Goal: Task Accomplishment & Management: Use online tool/utility

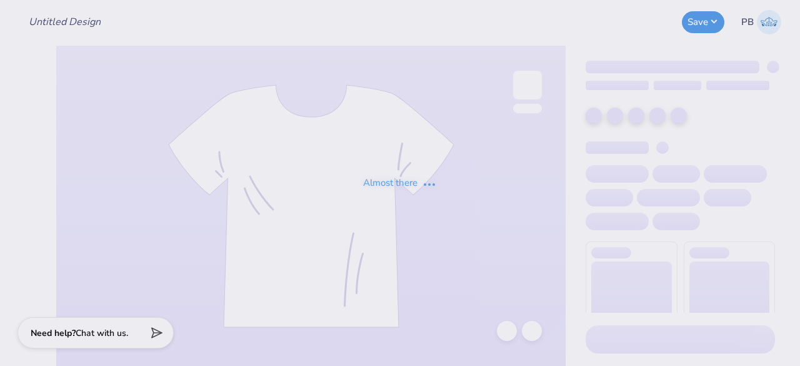
type input "Q-Zips"
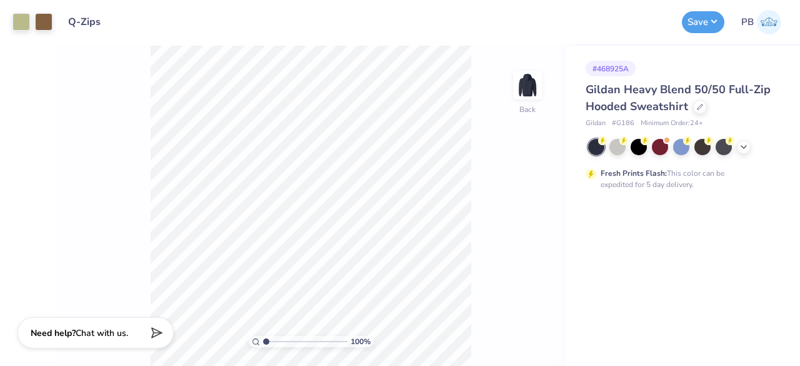
click at [664, 281] on div "# 468925A Gildan Heavy Blend 50/50 Full-Zip Hooded Sweatshirt Gildan # G186 Min…" at bounding box center [683, 206] width 234 height 320
click at [683, 189] on div "Fresh Prints Flash: This color can be expedited for 5 day delivery." at bounding box center [678, 179] width 154 height 23
click at [727, 184] on div "Fresh Prints Flash: This color can be expedited for 5 day delivery." at bounding box center [678, 179] width 154 height 23
click at [638, 141] on div at bounding box center [639, 146] width 16 height 16
click at [701, 24] on button "Save" at bounding box center [703, 20] width 43 height 22
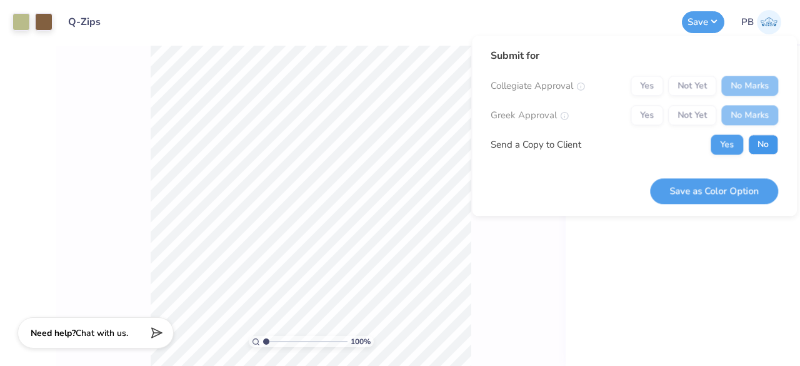
click at [764, 139] on button "No" at bounding box center [763, 144] width 30 height 20
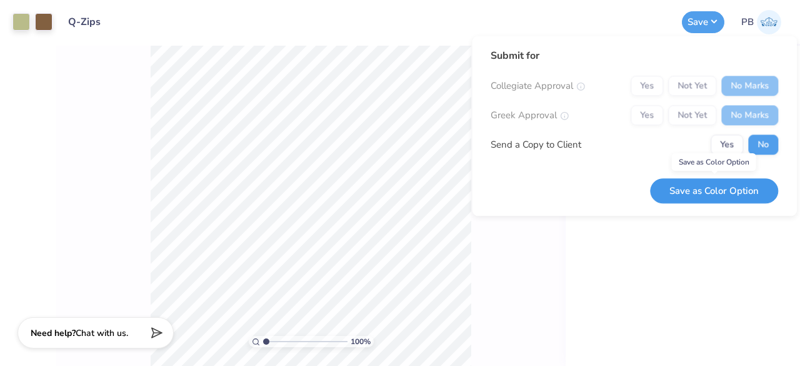
click at [717, 183] on button "Save as Color Option" at bounding box center [714, 191] width 128 height 26
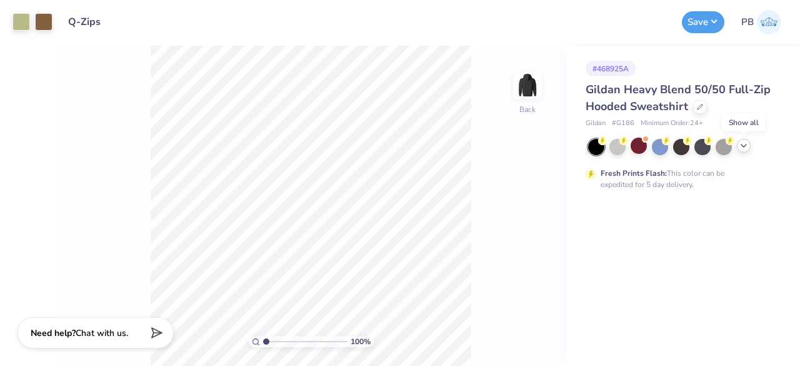
click at [742, 144] on icon at bounding box center [744, 146] width 10 height 10
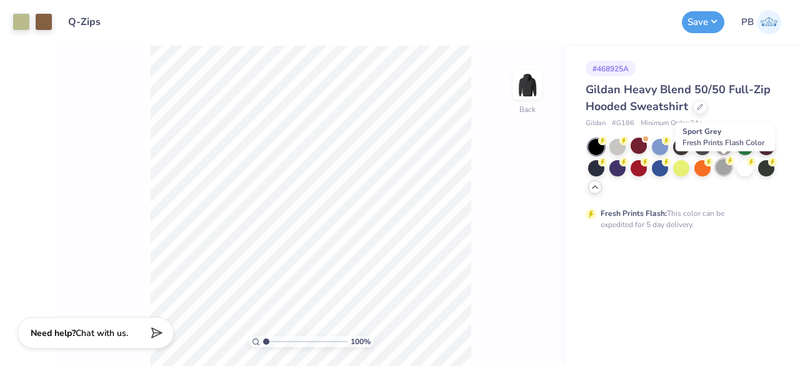
click at [727, 166] on div at bounding box center [724, 167] width 16 height 16
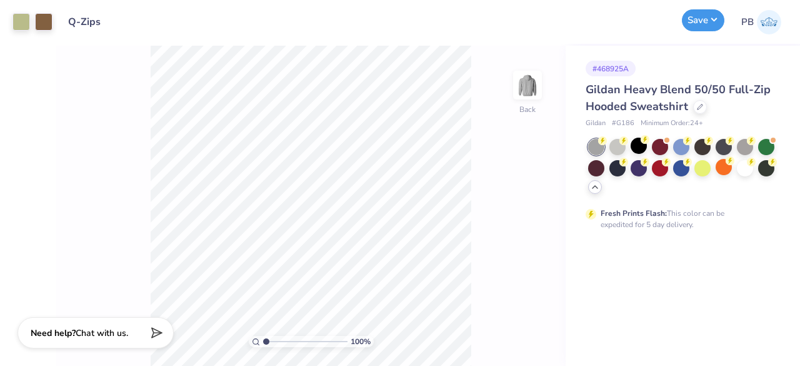
click at [689, 22] on button "Save" at bounding box center [703, 20] width 43 height 22
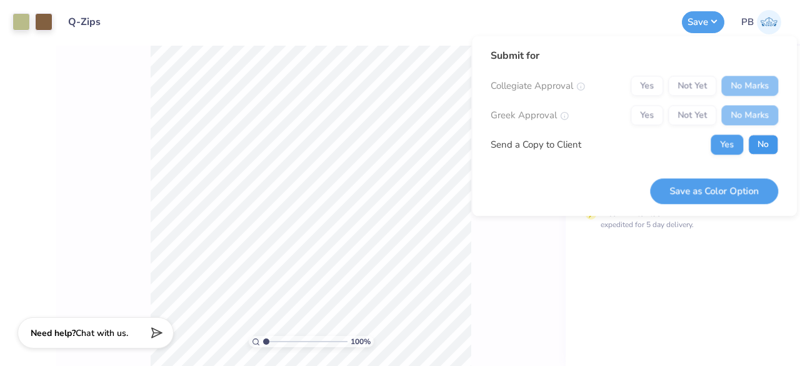
click at [759, 146] on button "No" at bounding box center [763, 144] width 30 height 20
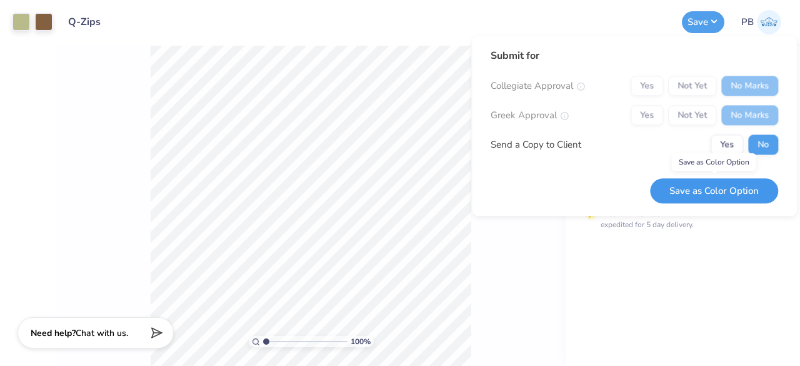
click at [697, 181] on button "Save as Color Option" at bounding box center [714, 191] width 128 height 26
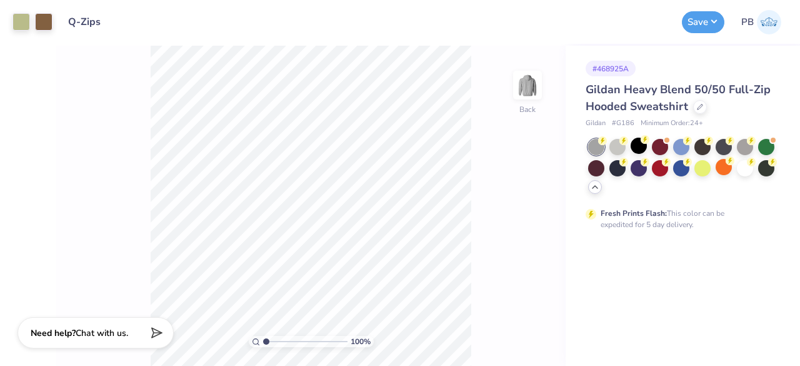
click at [623, 196] on div "Fresh Prints Flash: This color can be expedited for 5 day delivery." at bounding box center [680, 184] width 189 height 91
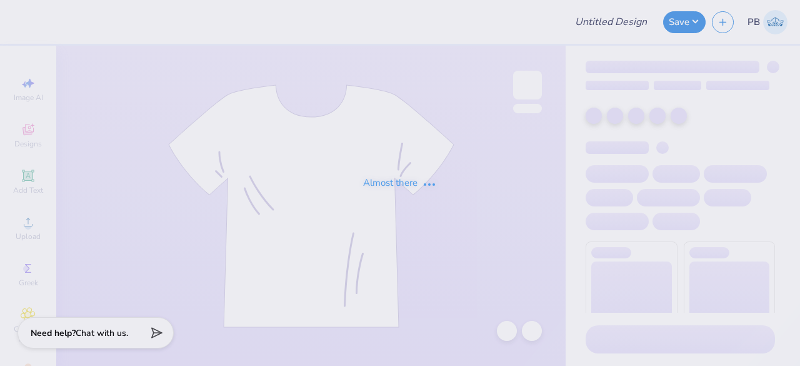
type input "Q-Zips"
type input "25"
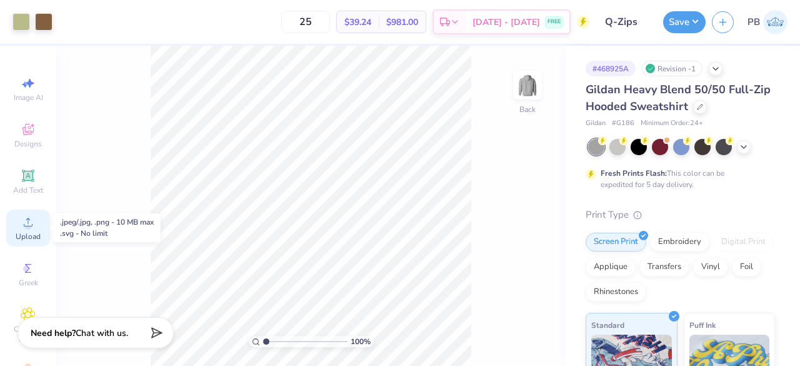
click at [15, 226] on div "Upload" at bounding box center [28, 227] width 44 height 37
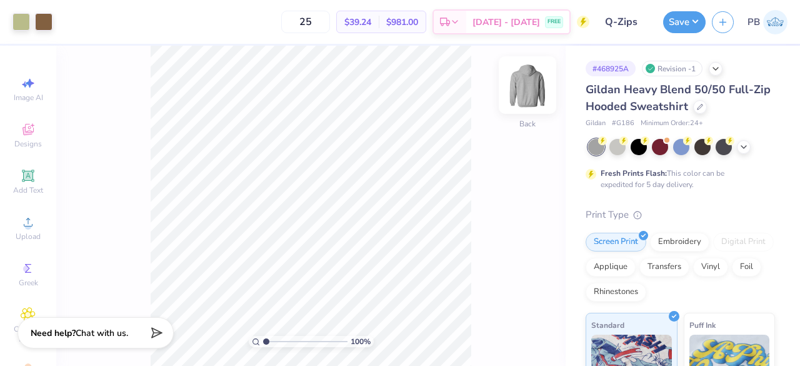
click at [527, 71] on img at bounding box center [528, 85] width 50 height 50
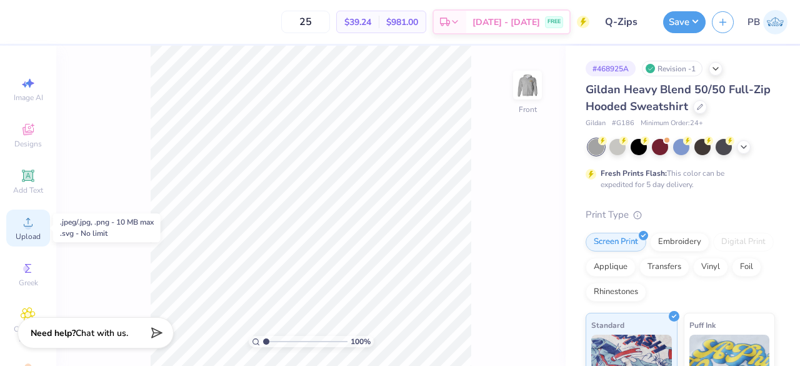
click at [16, 214] on div "Upload" at bounding box center [28, 227] width 44 height 37
click at [24, 223] on circle at bounding box center [27, 226] width 7 height 7
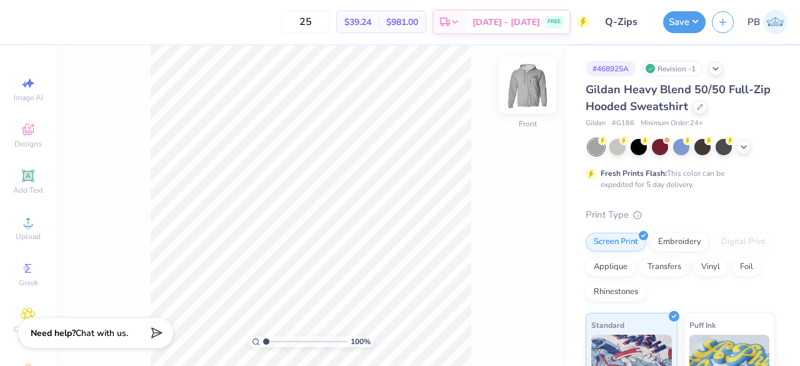
click at [536, 79] on img at bounding box center [528, 85] width 50 height 50
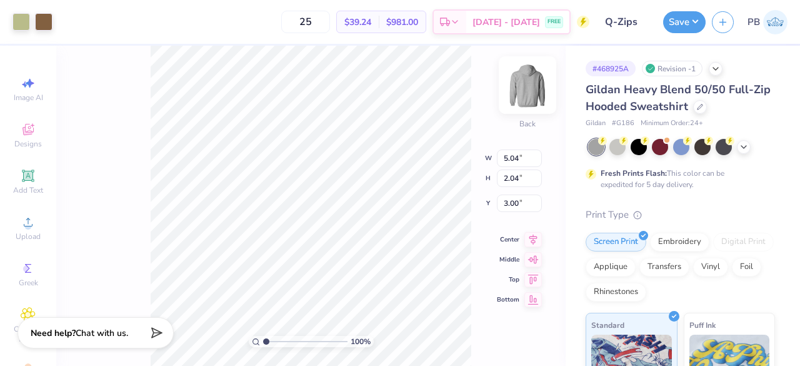
click at [527, 93] on img at bounding box center [528, 85] width 50 height 50
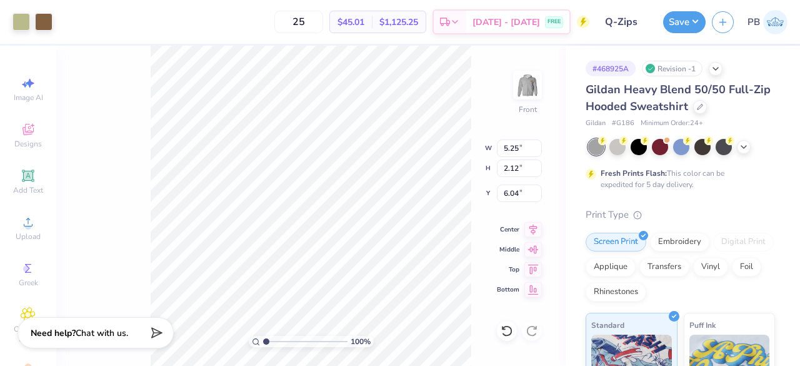
type input "12.21"
type input "4.94"
type input "6.00"
click at [535, 224] on icon at bounding box center [534, 227] width 18 height 15
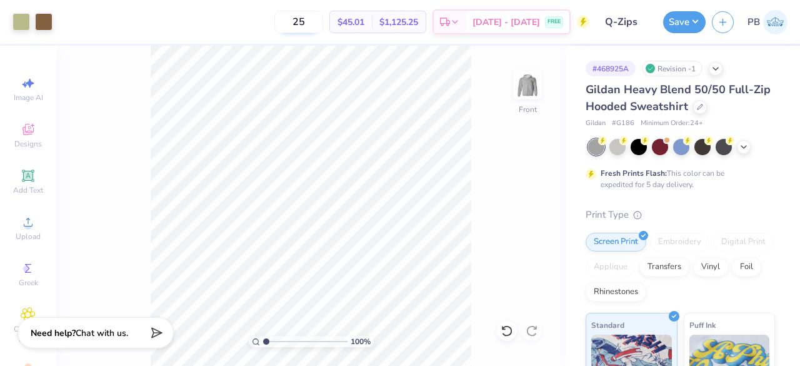
click at [323, 17] on input "25" at bounding box center [299, 22] width 49 height 23
type input "2"
type input "600"
click at [673, 23] on button "Save" at bounding box center [684, 20] width 43 height 22
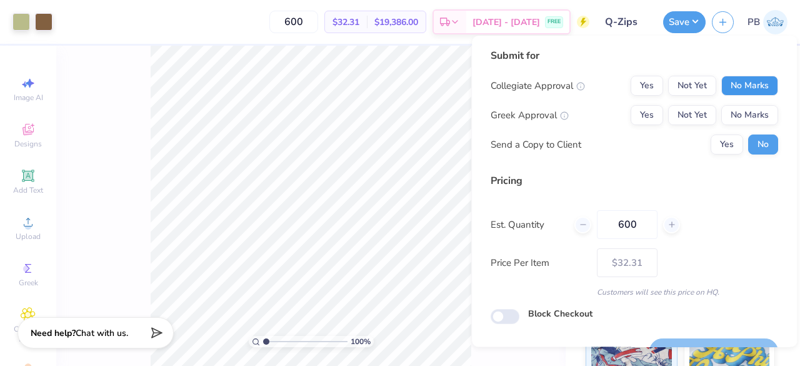
click at [743, 89] on button "No Marks" at bounding box center [750, 86] width 57 height 20
click at [747, 124] on button "No Marks" at bounding box center [750, 115] width 57 height 20
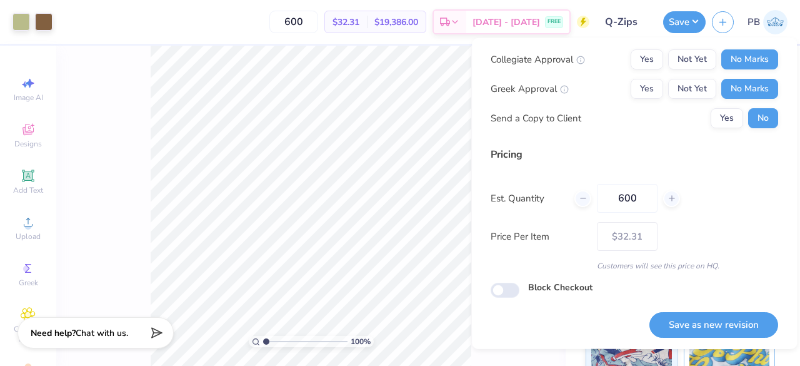
scroll to position [28, 0]
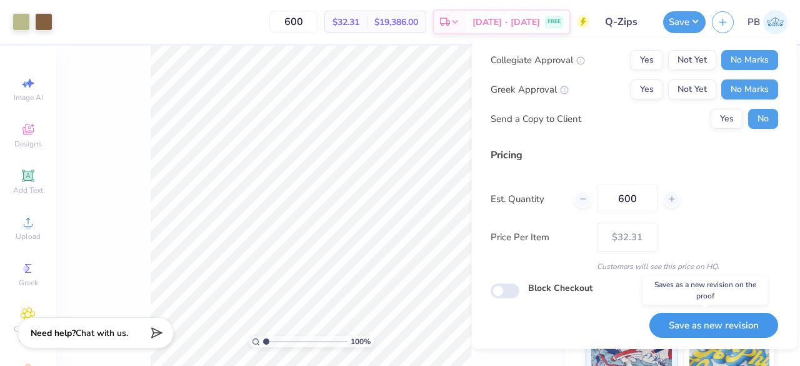
click at [699, 331] on button "Save as new revision" at bounding box center [714, 325] width 129 height 26
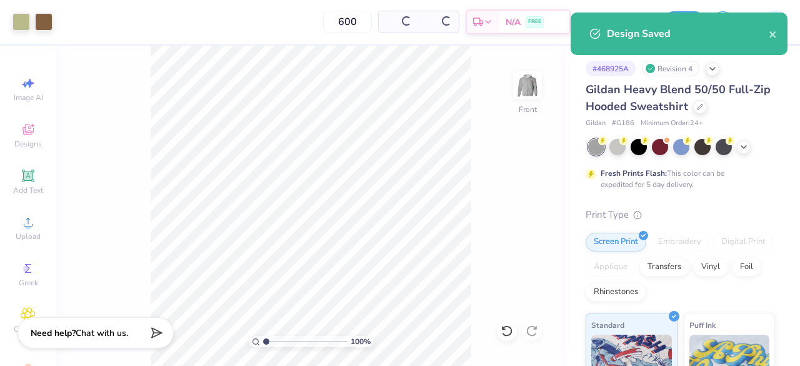
type input "– –"
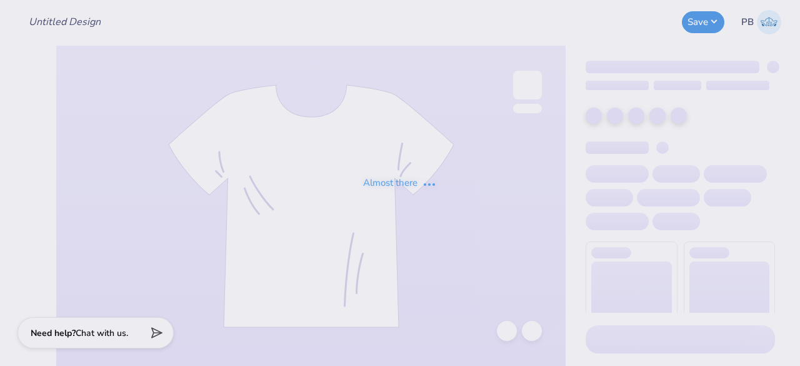
type input "Q-Zips"
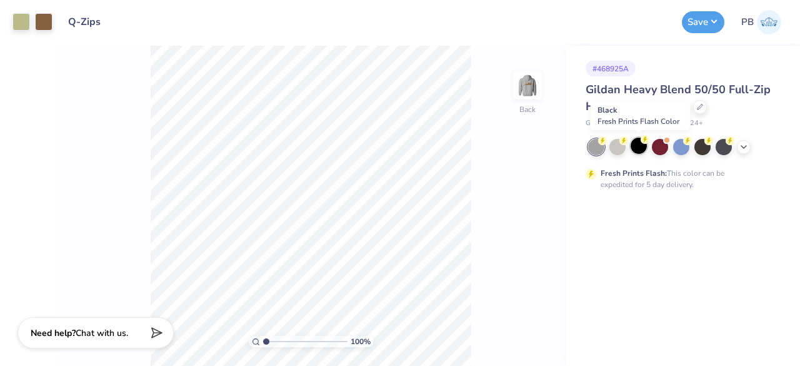
click at [639, 149] on div at bounding box center [639, 146] width 16 height 16
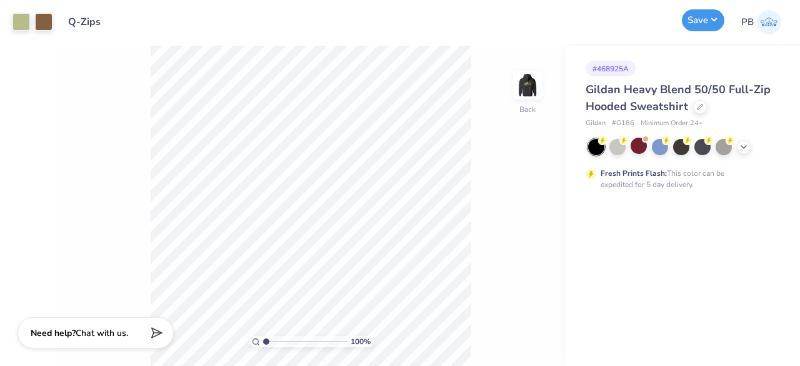
click at [700, 24] on button "Save" at bounding box center [703, 20] width 43 height 22
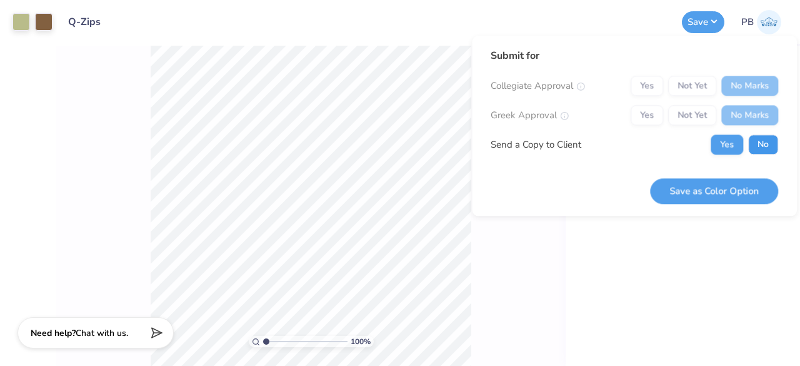
click at [769, 148] on button "No" at bounding box center [763, 144] width 30 height 20
click at [750, 184] on button "Save as Color Option" at bounding box center [714, 191] width 128 height 26
